Goal: Purchase product/service

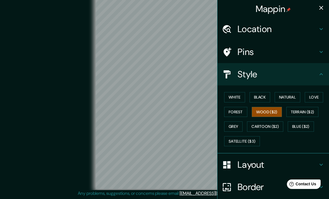
scroll to position [13, 0]
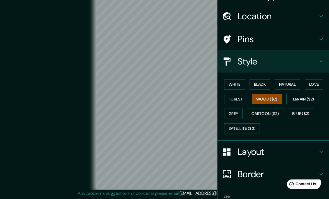
click at [261, 83] on button "Black" at bounding box center [260, 84] width 21 height 10
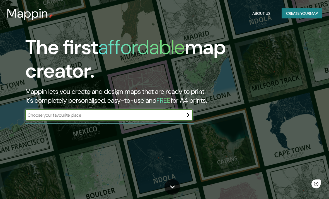
click at [191, 112] on button "button" at bounding box center [187, 114] width 11 height 11
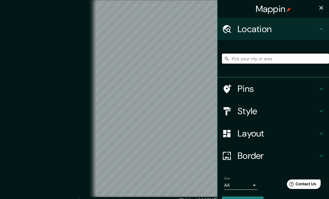
click at [275, 58] on input "Pick your city or area" at bounding box center [275, 59] width 107 height 10
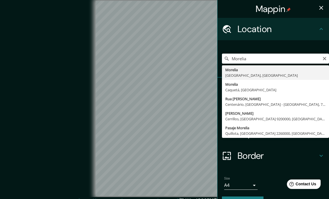
type input "[GEOGRAPHIC_DATA], [GEOGRAPHIC_DATA], [GEOGRAPHIC_DATA]"
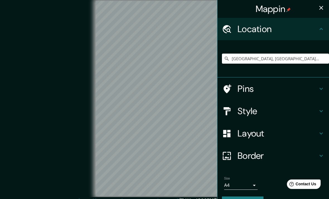
click at [262, 110] on h4 "Style" at bounding box center [278, 111] width 80 height 11
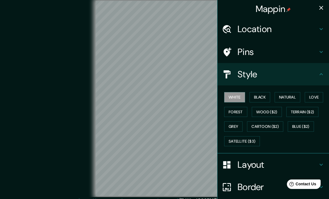
click at [265, 95] on button "Black" at bounding box center [260, 97] width 21 height 10
click at [310, 97] on button "Love" at bounding box center [314, 97] width 18 height 10
